Goal: Task Accomplishment & Management: Manage account settings

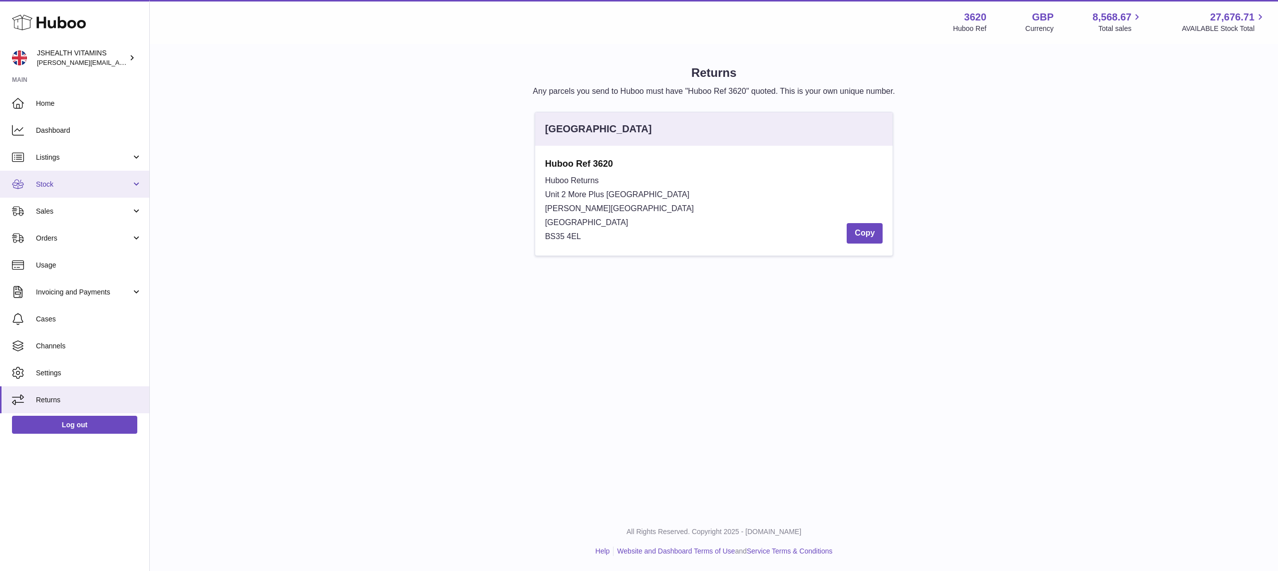
click at [54, 183] on span "Stock" at bounding box center [83, 184] width 95 height 9
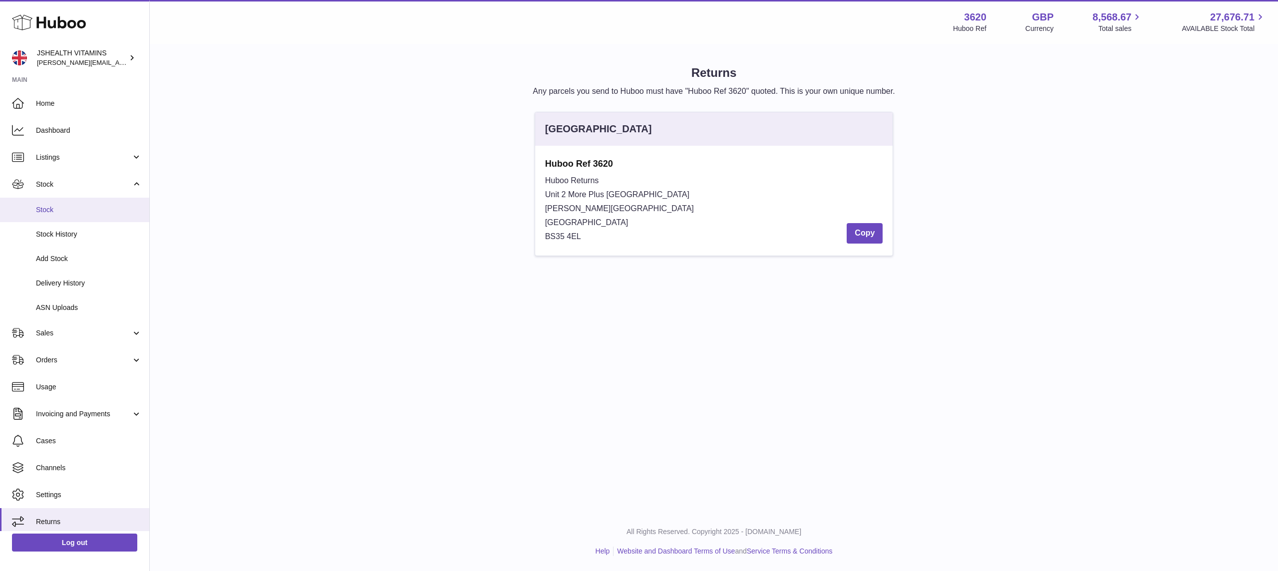
click at [69, 210] on span "Stock" at bounding box center [89, 209] width 106 height 9
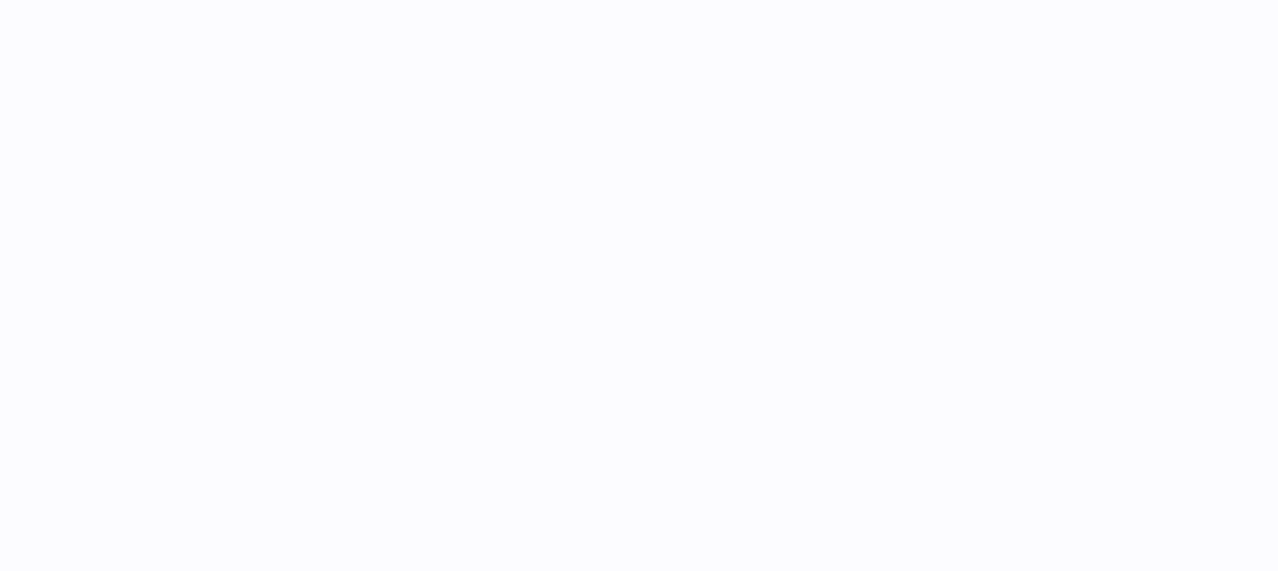
click at [45, 207] on div at bounding box center [639, 285] width 1278 height 571
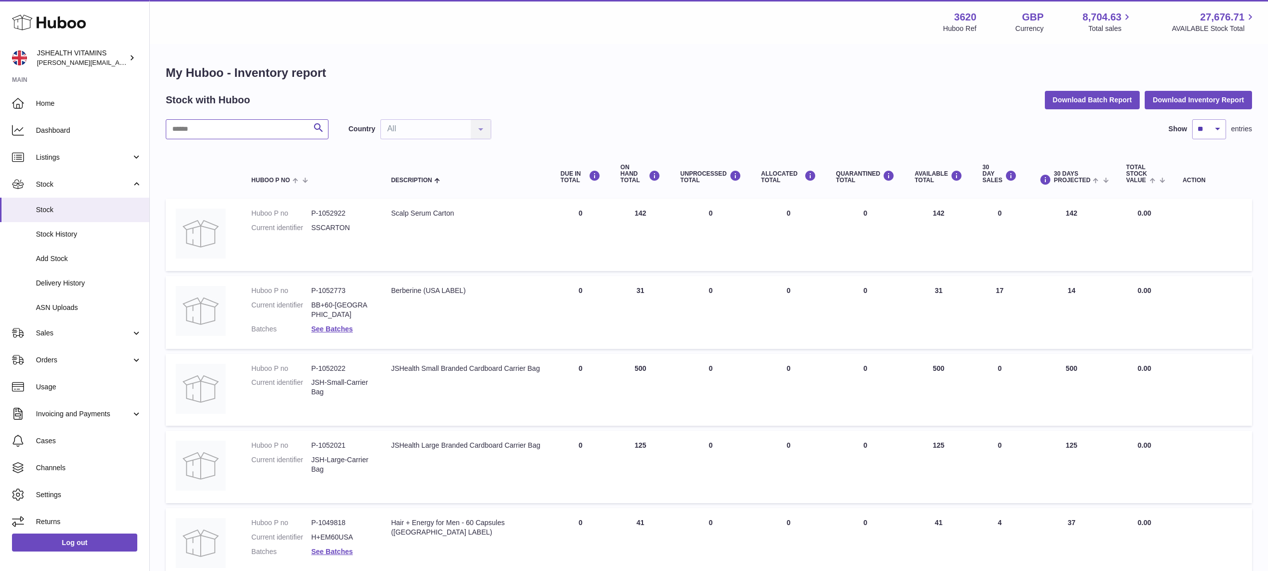
click at [233, 126] on input "text" at bounding box center [247, 129] width 163 height 20
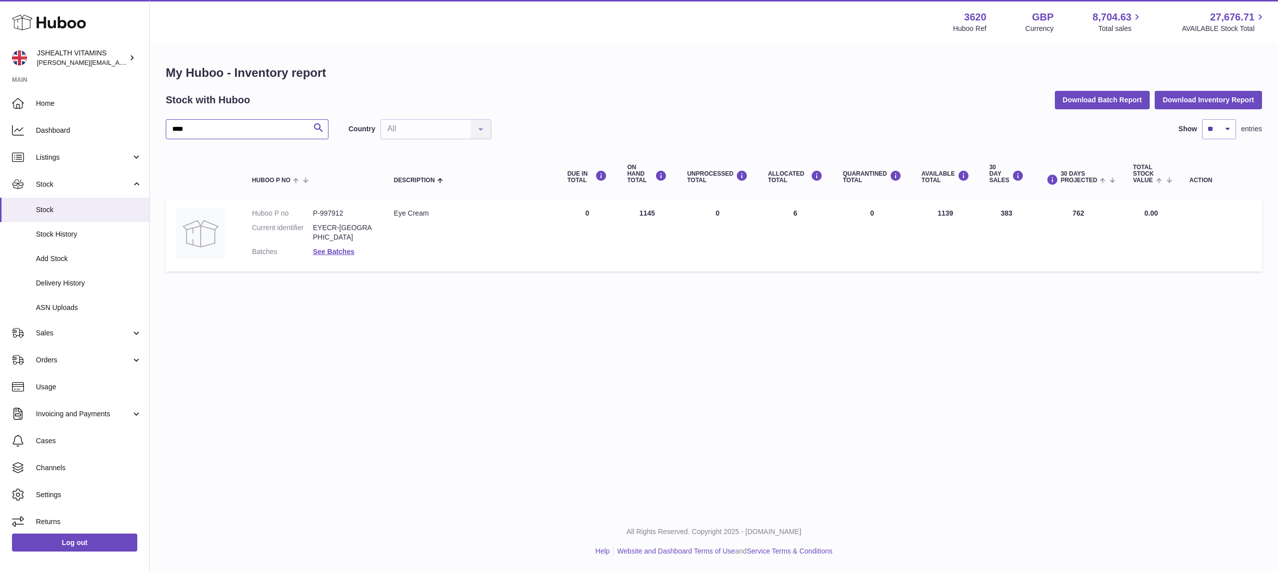
type input "***"
click at [81, 546] on link "Log out" at bounding box center [74, 543] width 125 height 18
